Goal: Task Accomplishment & Management: Use online tool/utility

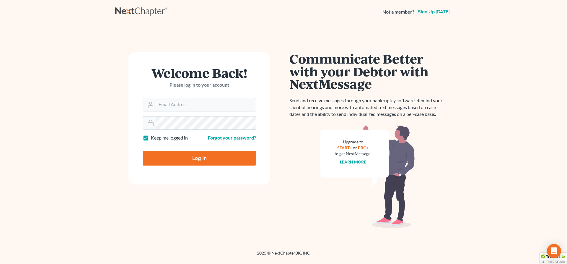
type input "fvazquez@dallagolaw.com"
click at [188, 159] on input "Log In" at bounding box center [199, 158] width 113 height 15
type input "Thinking..."
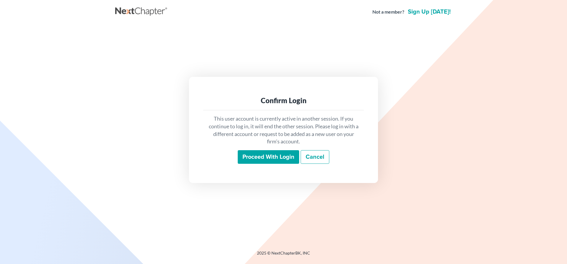
click at [263, 157] on input "Proceed with login" at bounding box center [268, 157] width 61 height 14
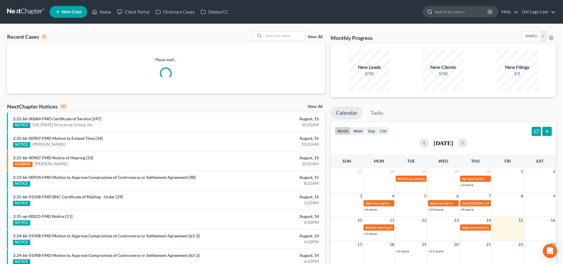
click at [433, 13] on div at bounding box center [429, 11] width 12 height 11
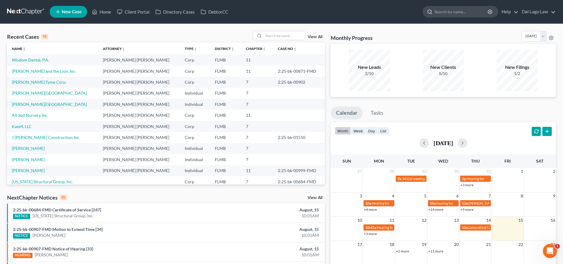
click at [447, 11] on input "search" at bounding box center [461, 11] width 54 height 11
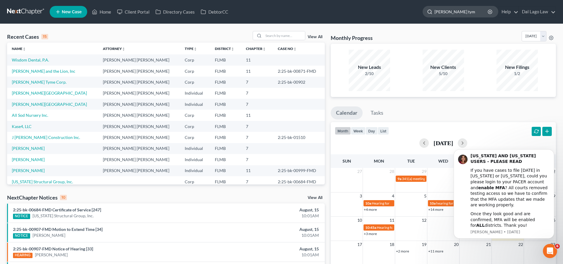
type input "[PERSON_NAME] tyme"
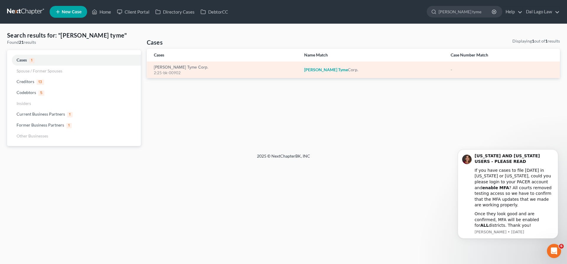
click at [224, 65] on div "[PERSON_NAME] Tyme Corp. 2:25-bk-00902" at bounding box center [224, 70] width 141 height 12
click at [180, 68] on link "[PERSON_NAME] Tyme Corp." at bounding box center [181, 67] width 54 height 4
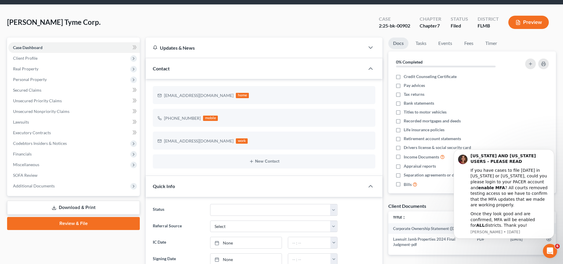
scroll to position [30, 0]
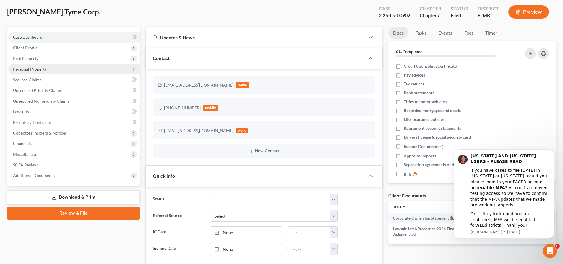
click at [42, 68] on span "Personal Property" at bounding box center [30, 68] width 34 height 5
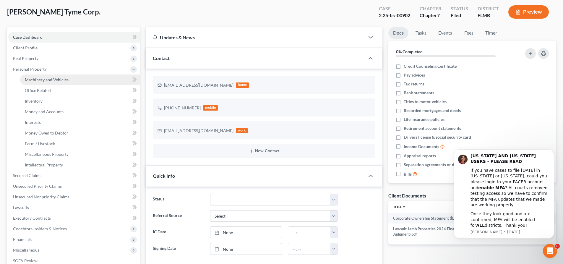
click at [58, 82] on span "Machinery and Vehicles" at bounding box center [47, 79] width 44 height 5
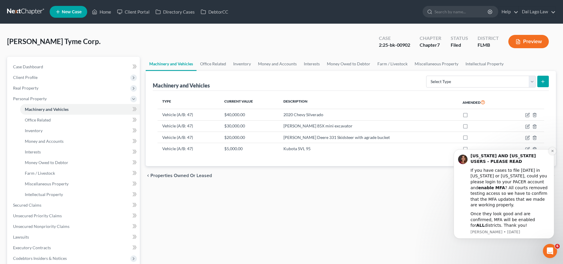
click at [552, 152] on icon "Dismiss notification" at bounding box center [552, 151] width 2 height 2
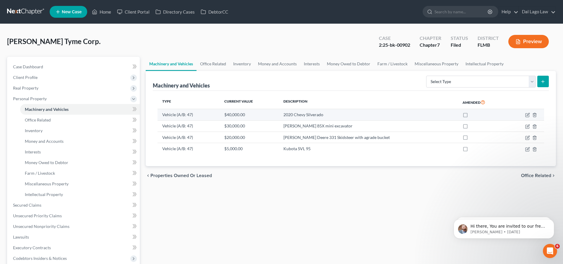
click at [178, 114] on td "Vehicle (A/B: 47)" at bounding box center [188, 114] width 62 height 11
click at [218, 114] on td "Vehicle (A/B: 47)" at bounding box center [188, 114] width 62 height 11
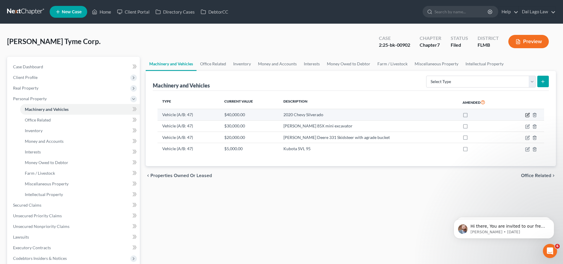
click at [527, 115] on icon "button" at bounding box center [527, 114] width 3 height 3
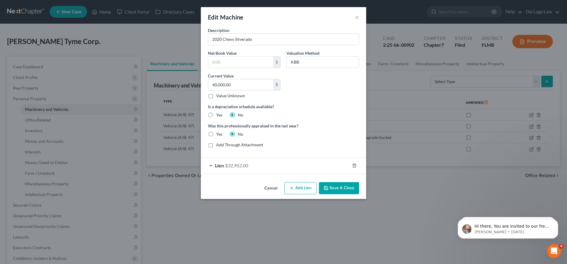
click at [220, 165] on span "Lien" at bounding box center [219, 165] width 9 height 6
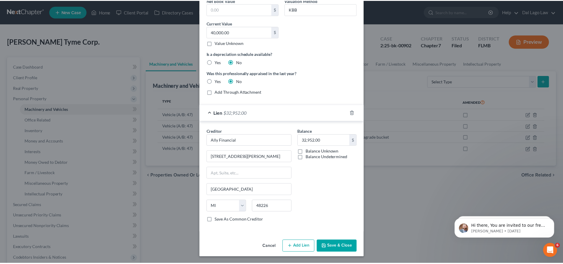
scroll to position [53, 0]
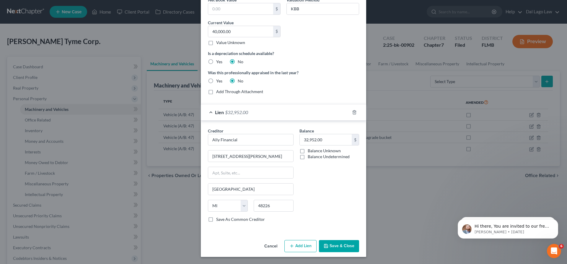
click at [267, 246] on button "Cancel" at bounding box center [271, 246] width 22 height 12
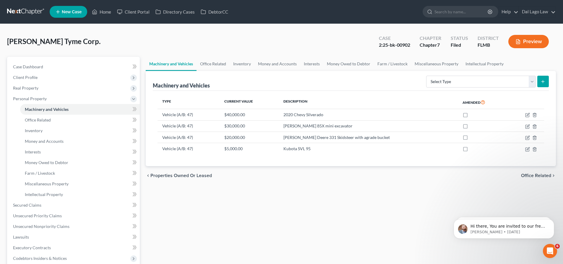
click at [255, 213] on div "Machinery and Vehicles Office Related Inventory Money and Accounts Interests Mo…" at bounding box center [351, 201] width 416 height 288
click at [277, 198] on div "Machinery and Vehicles Office Related Inventory Money and Accounts Interests Mo…" at bounding box center [351, 201] width 416 height 288
